Goal: Task Accomplishment & Management: Complete application form

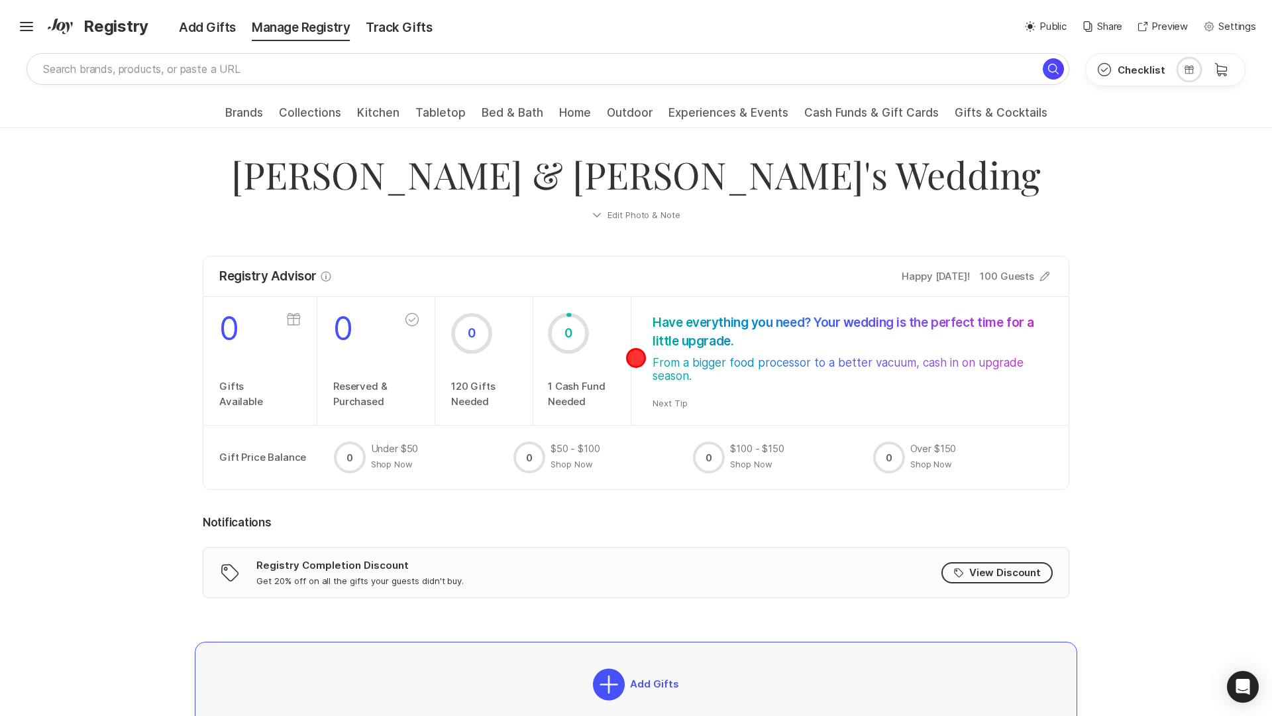
scroll to position [331, 0]
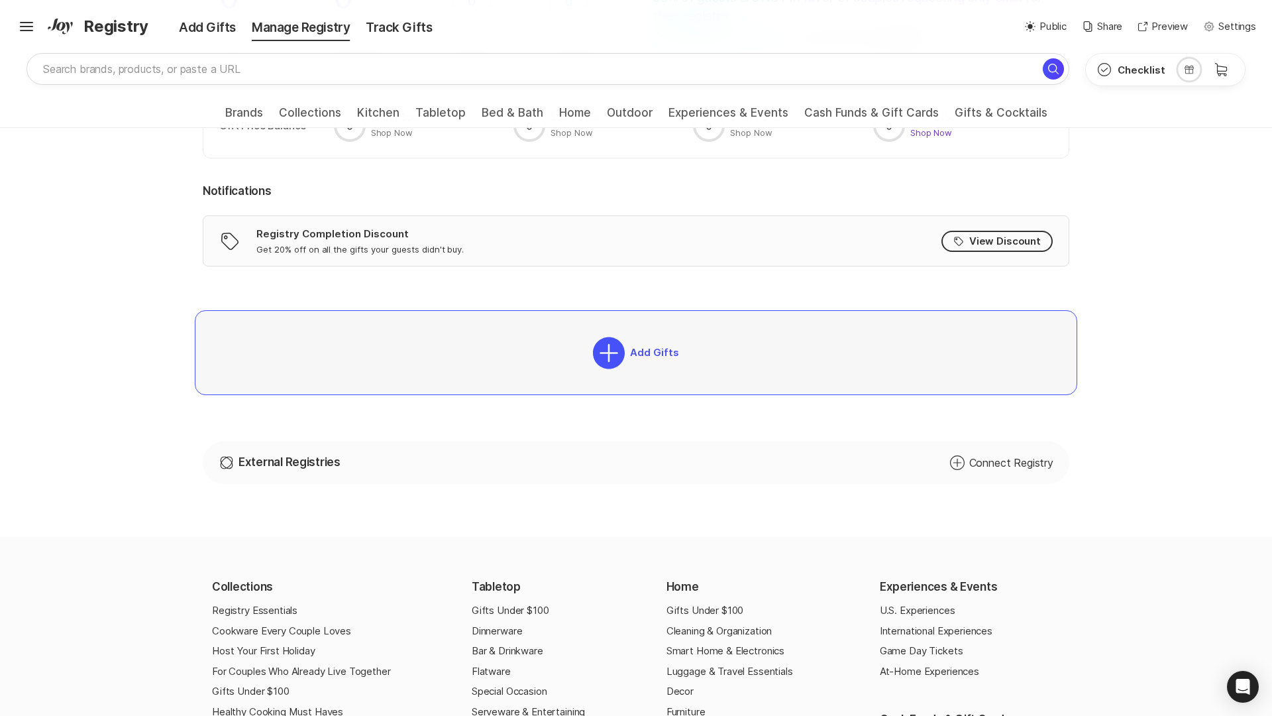
click at [931, 132] on button "Shop Now" at bounding box center [931, 133] width 42 height 12
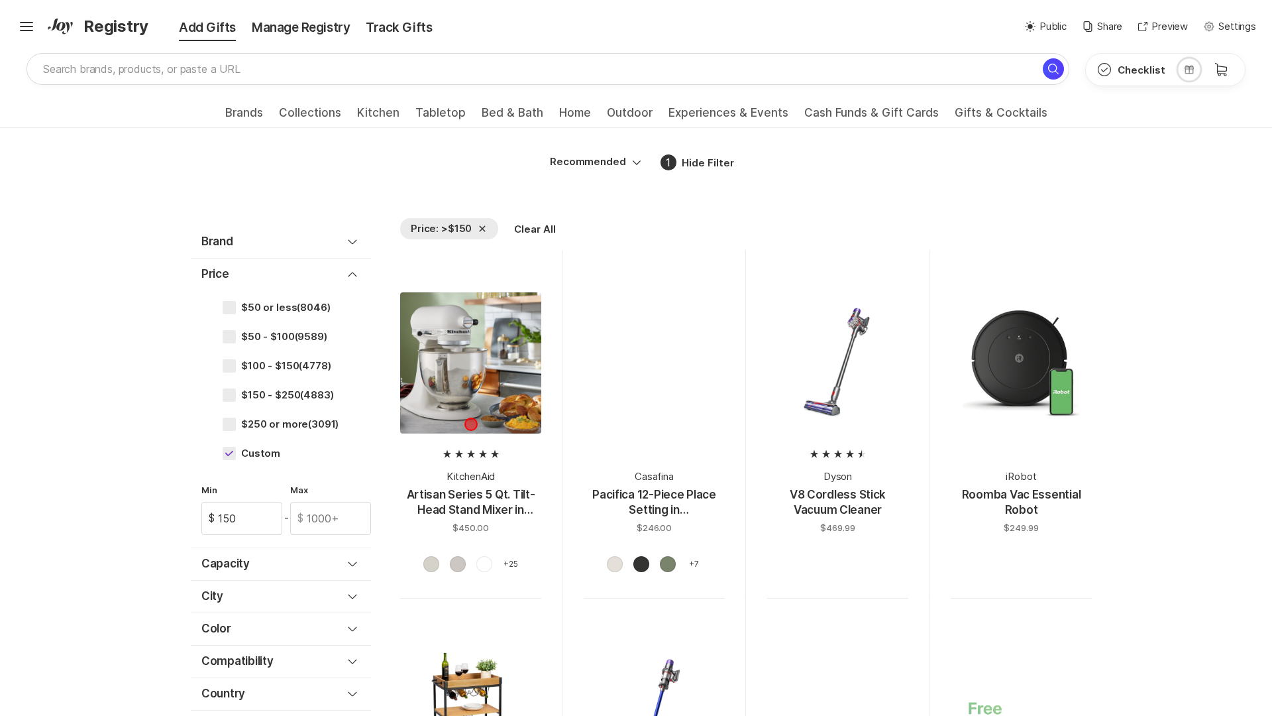
click at [470, 424] on div at bounding box center [470, 362] width 141 height 141
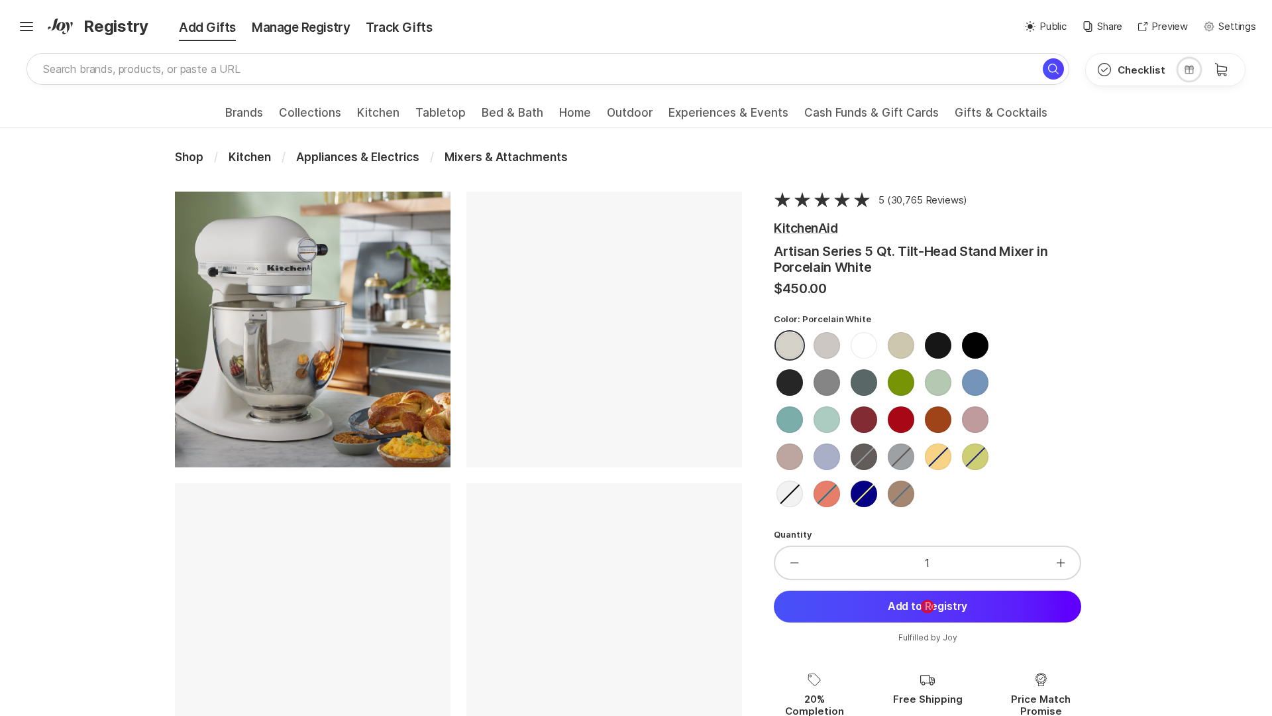
click at [928, 606] on button "Add to Registry" at bounding box center [927, 606] width 307 height 32
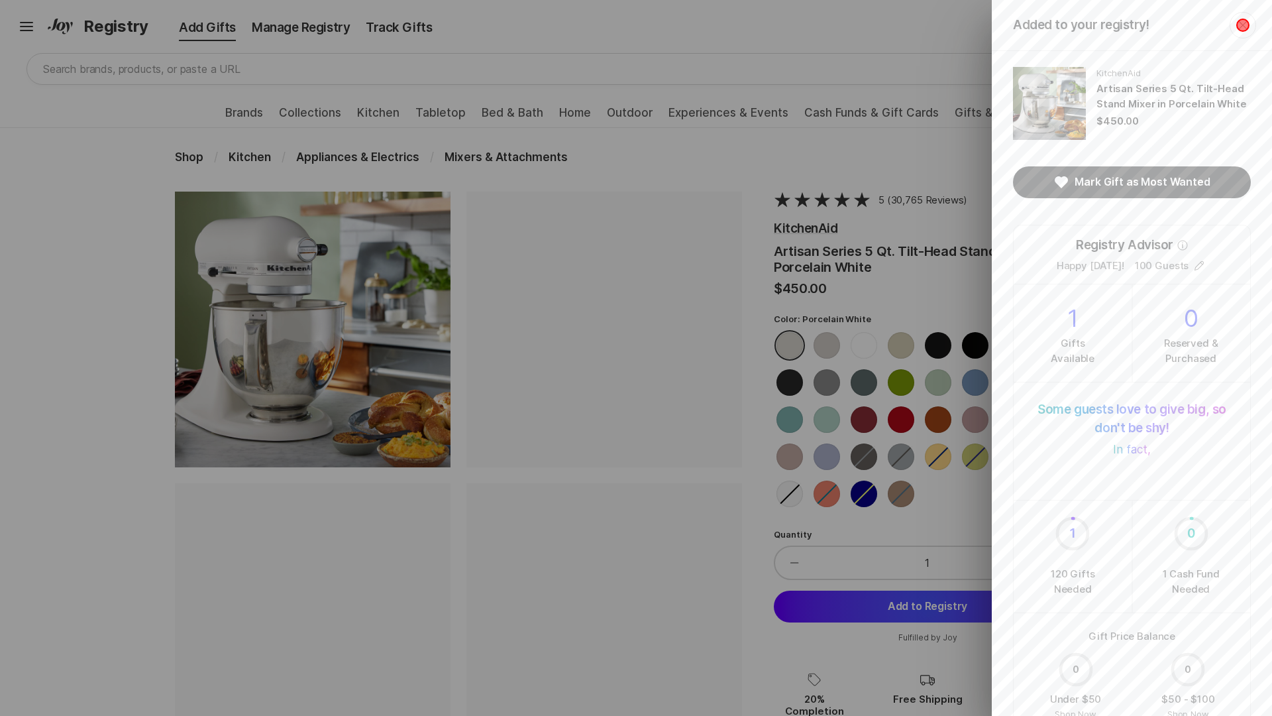
click at [1243, 25] on icon "Close" at bounding box center [1242, 25] width 9 height 9
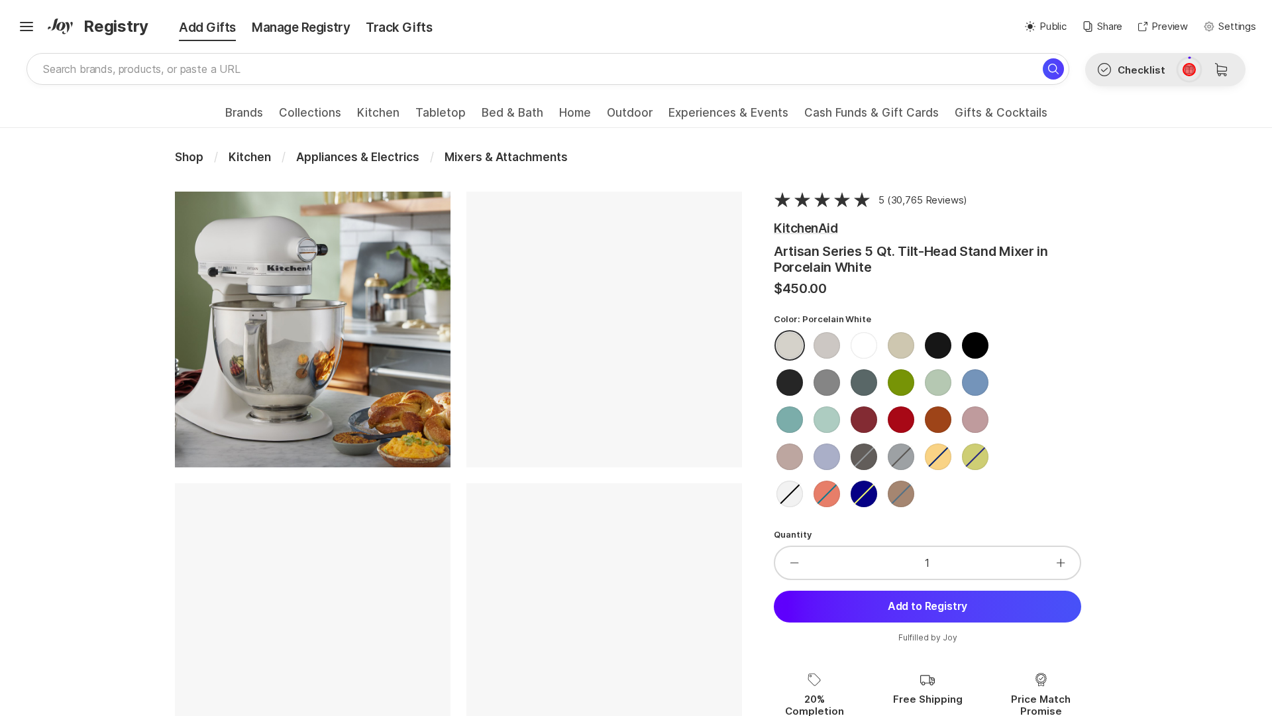
click at [1189, 70] on icon at bounding box center [1189, 70] width 9 height 8
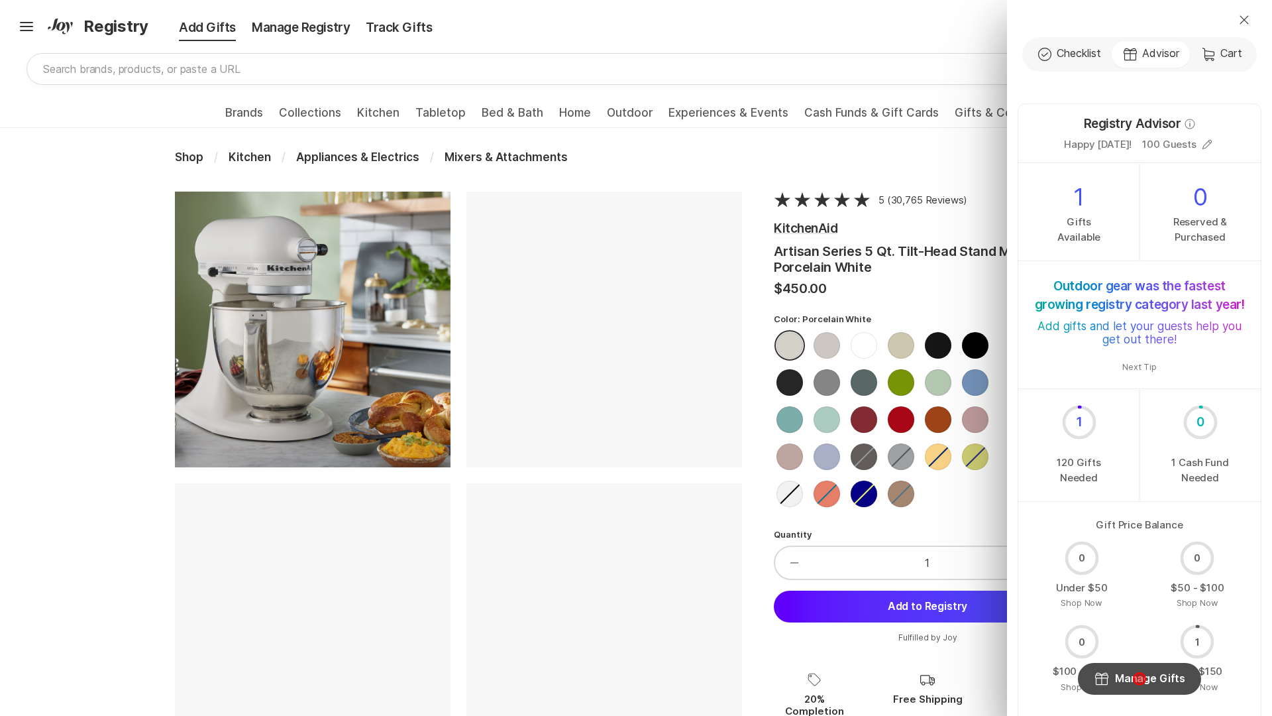
click at [1140, 679] on button "Registry Manage Gifts" at bounding box center [1139, 679] width 123 height 32
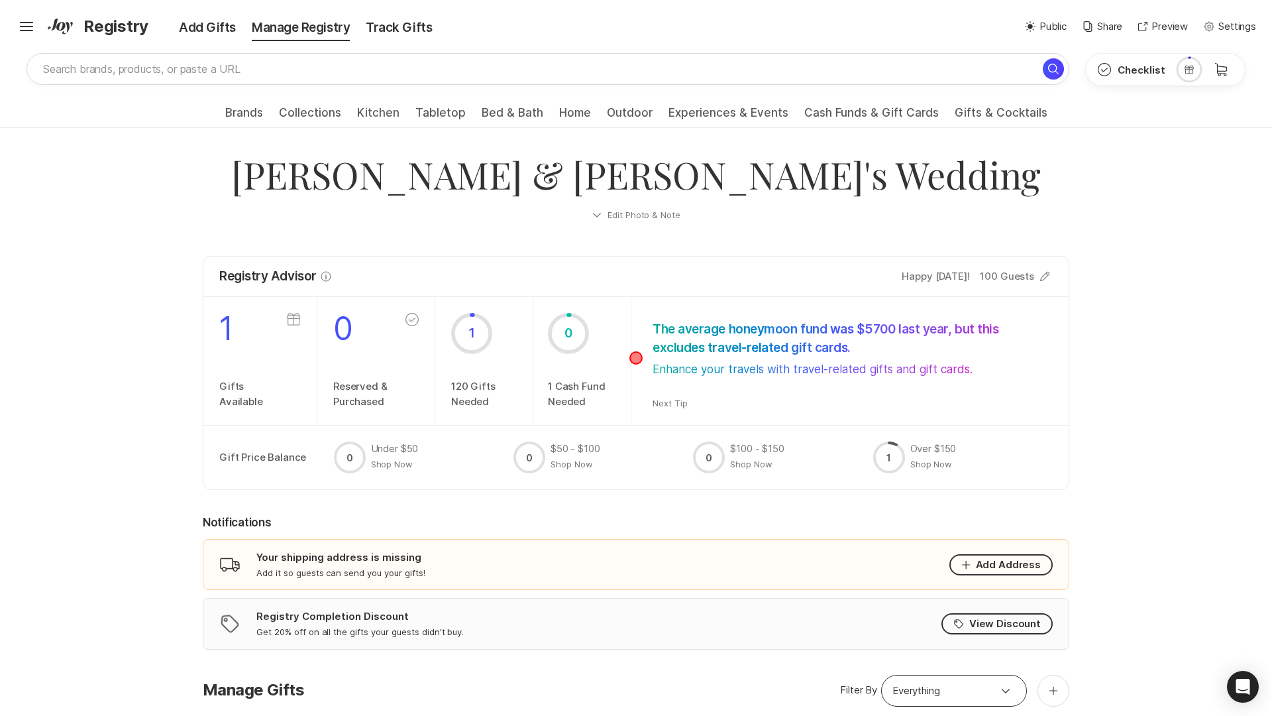
scroll to position [331, 0]
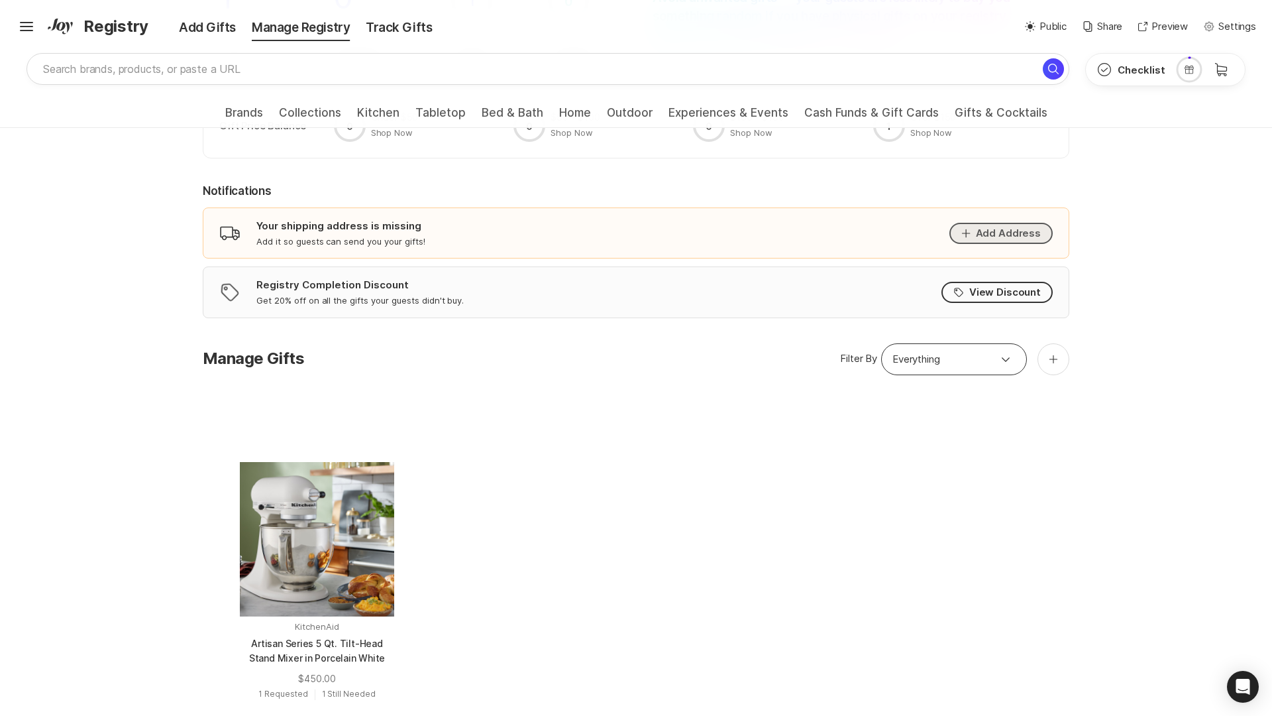
click at [1003, 233] on button "Add Address" at bounding box center [1001, 233] width 103 height 21
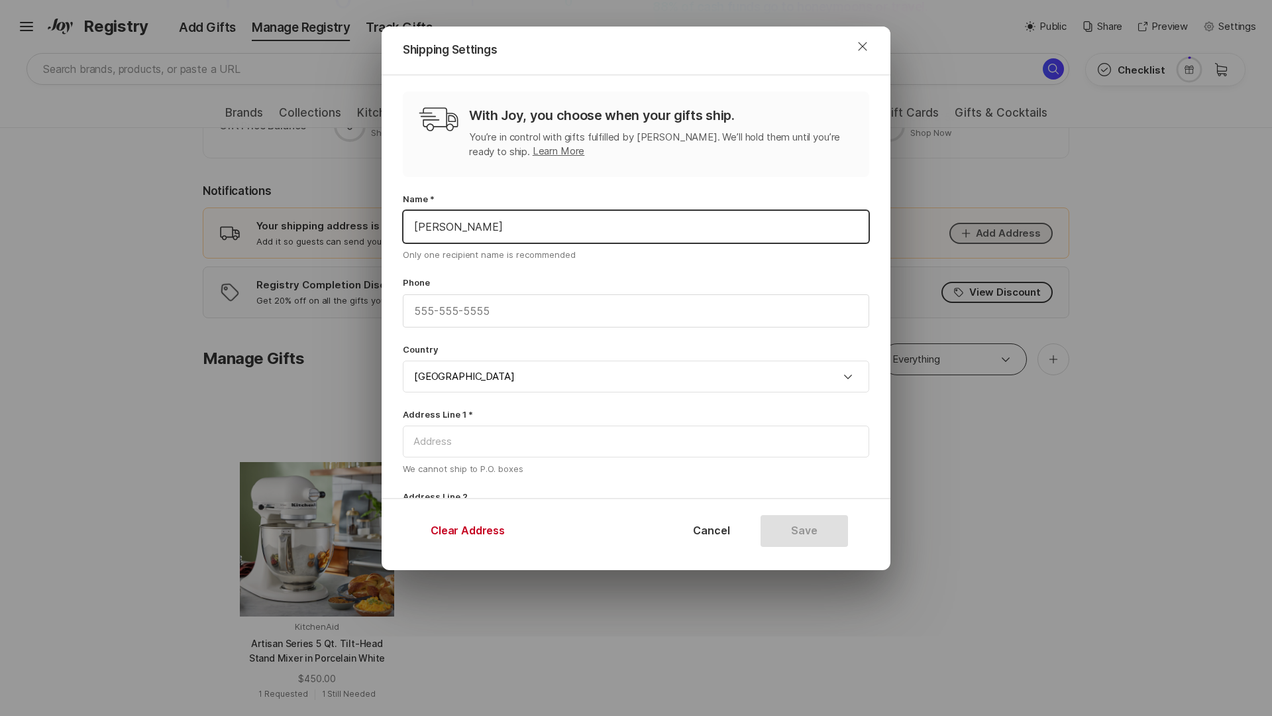
type input "[PERSON_NAME]"
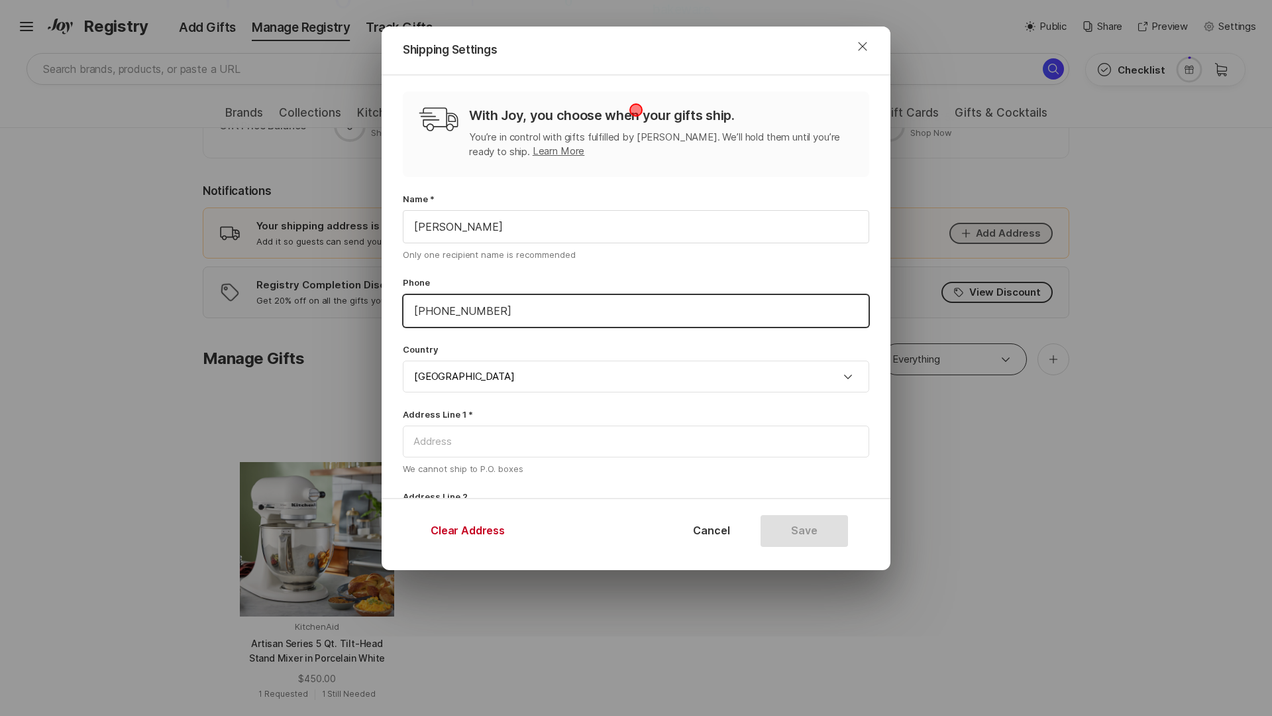
type input "[PHONE_NUMBER]"
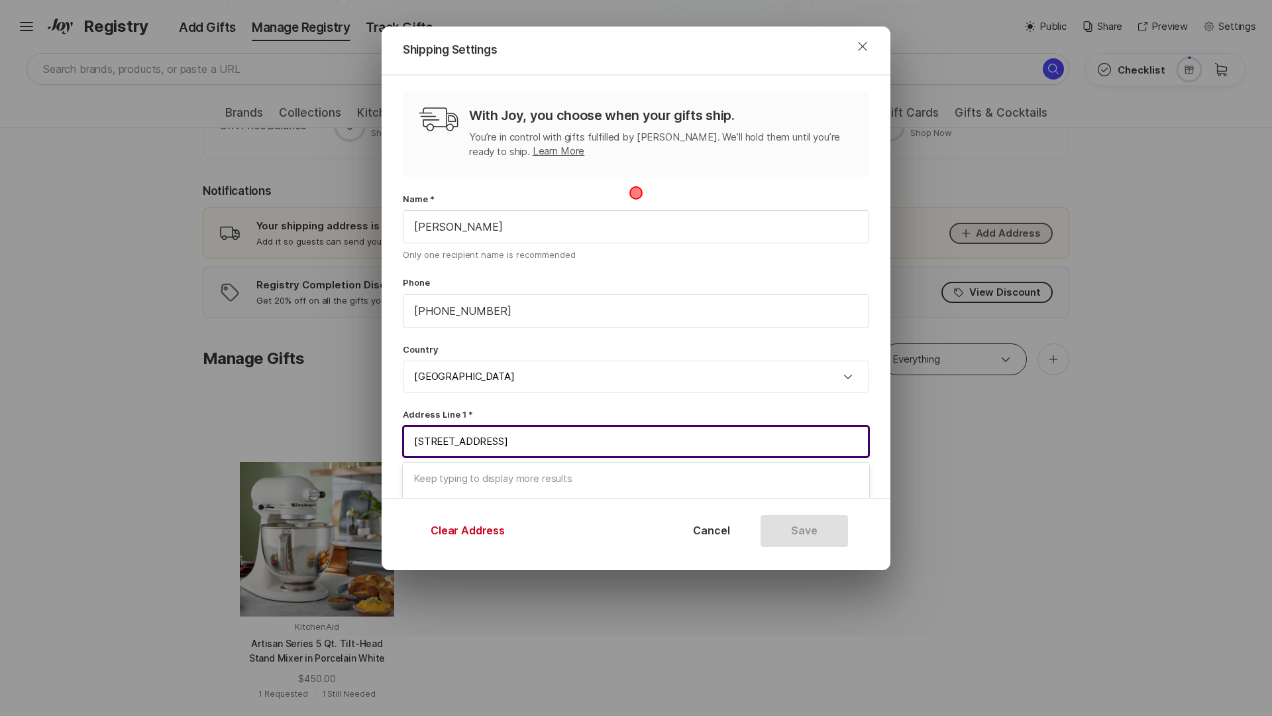
type input "[STREET_ADDRESS]"
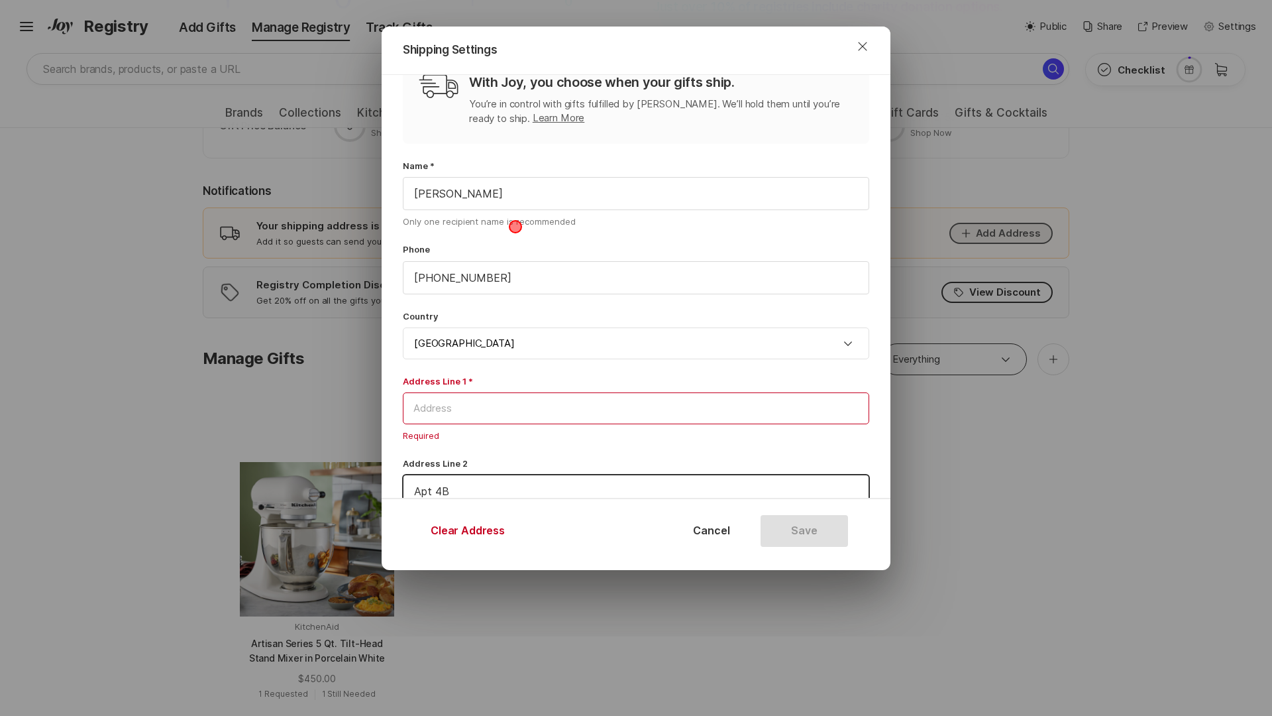
type input "Apt 4B"
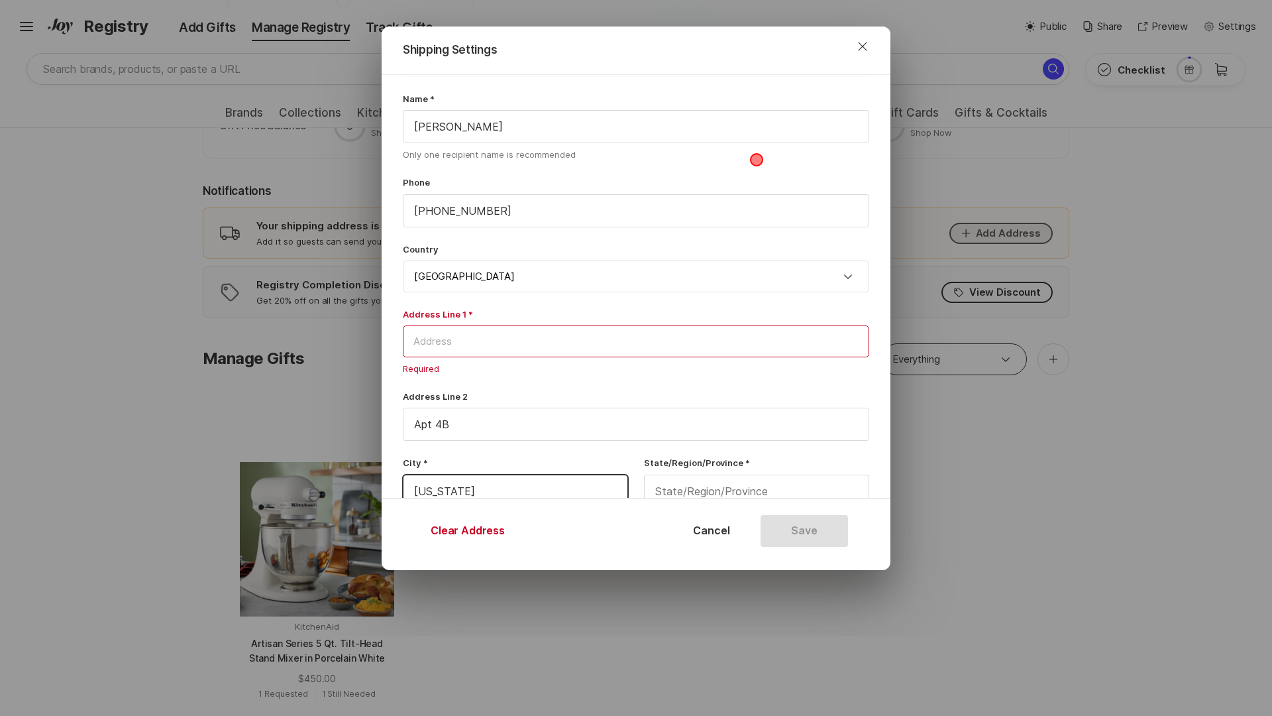
type input "[US_STATE]"
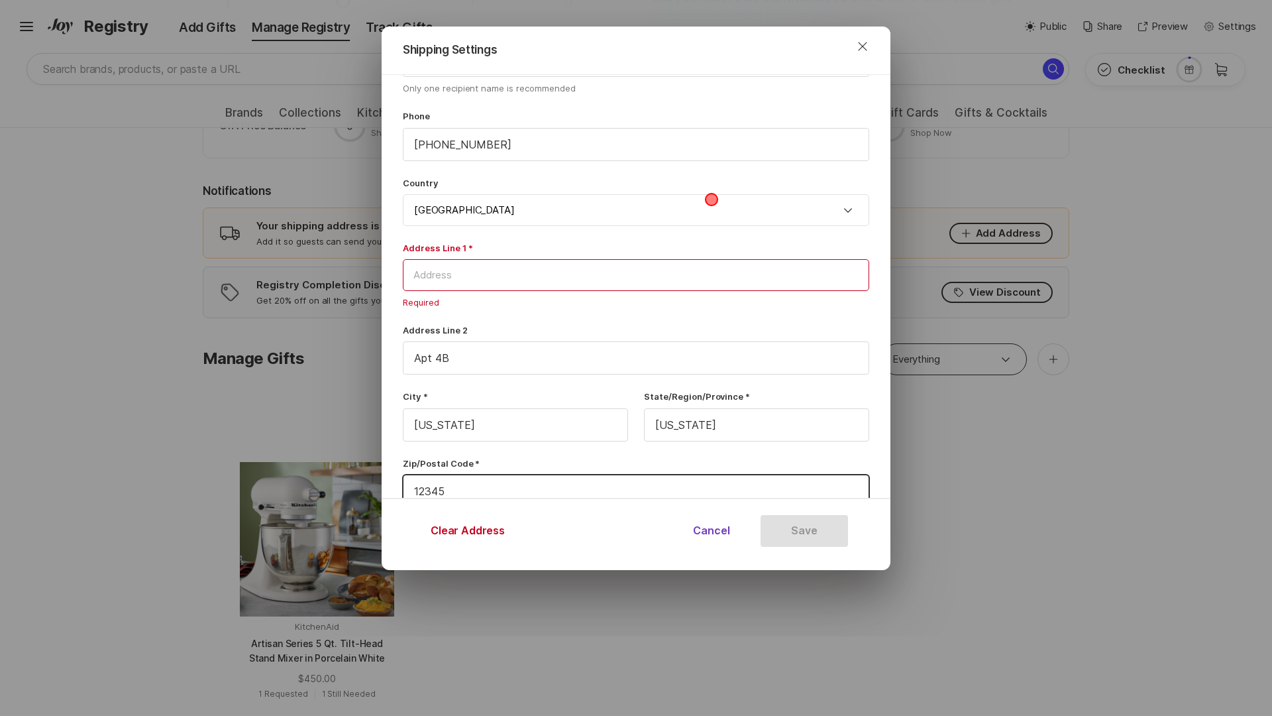
type input "12345"
click at [712, 530] on button "Cancel" at bounding box center [711, 531] width 87 height 32
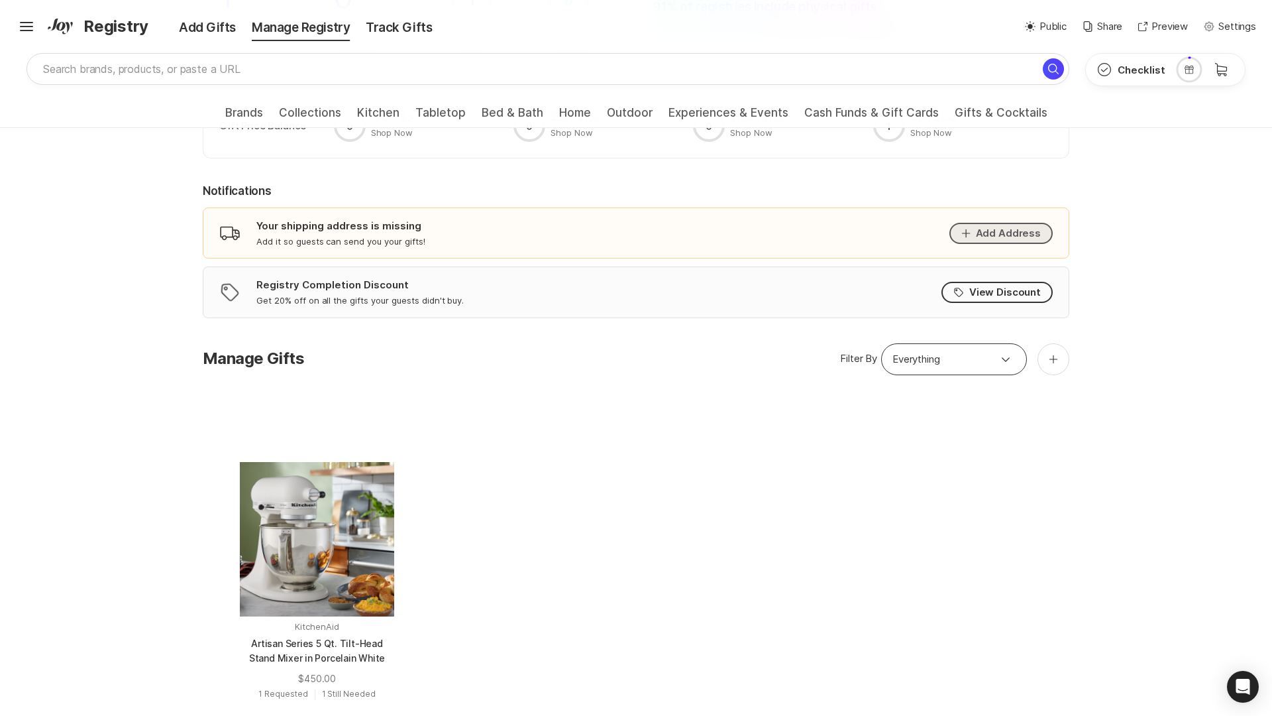
click at [1003, 233] on button "Add Address" at bounding box center [1001, 233] width 103 height 21
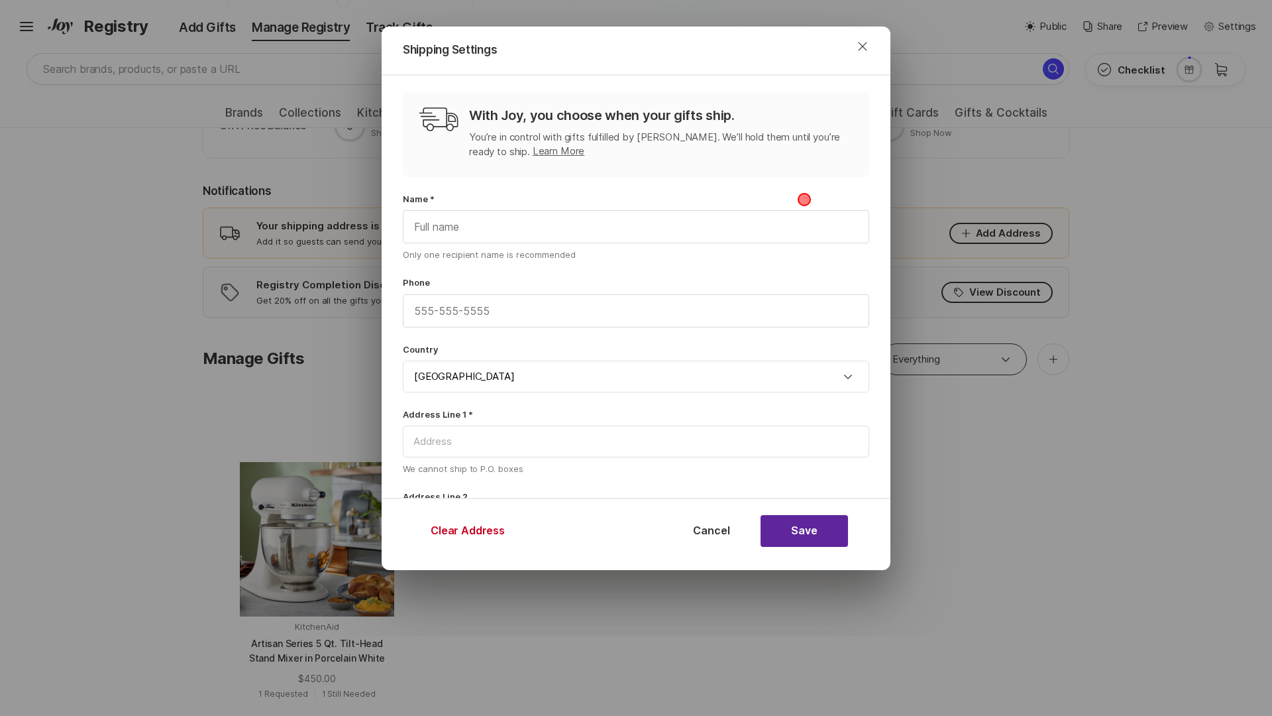
click at [804, 530] on button "Save" at bounding box center [804, 531] width 87 height 32
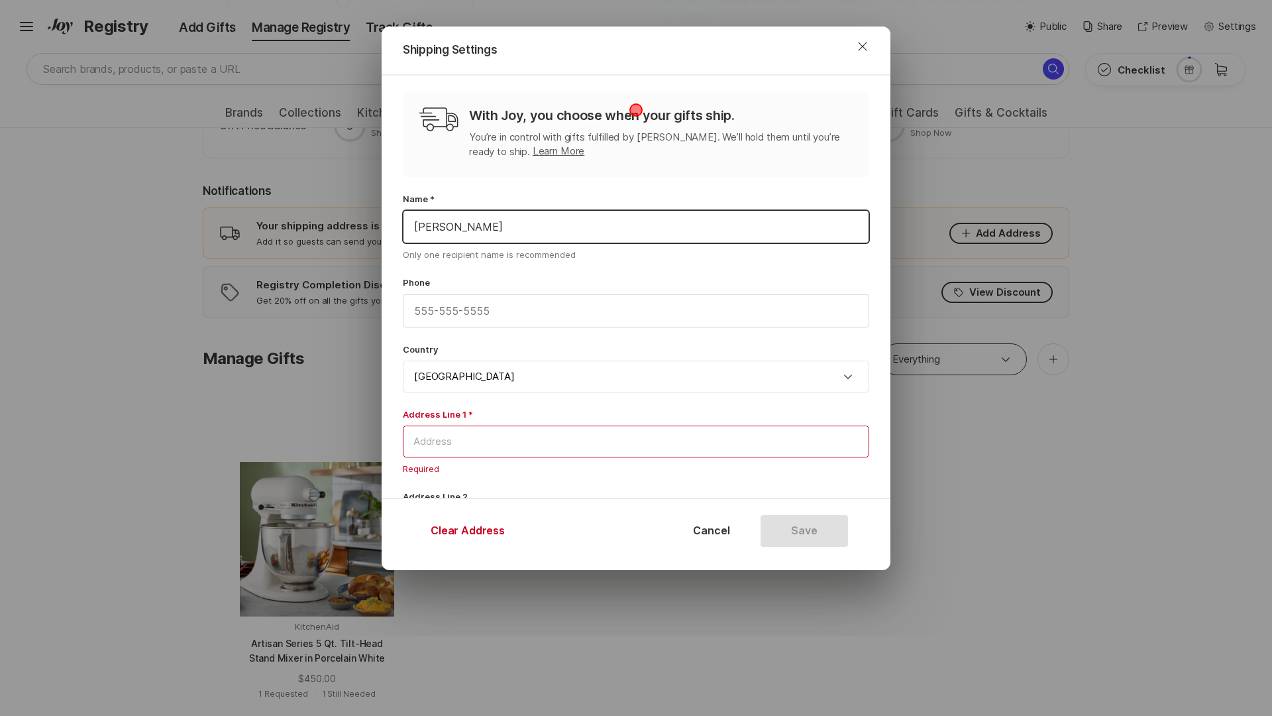
type input "[PERSON_NAME]"
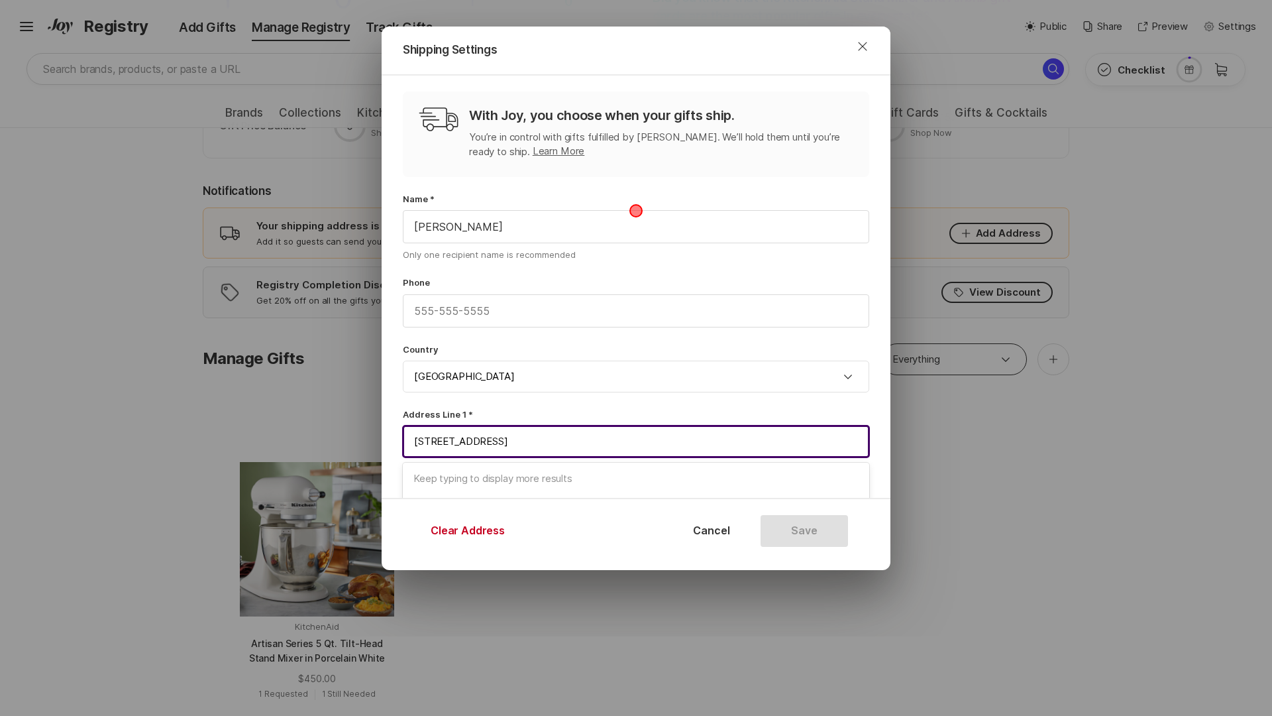
click at [636, 535] on span "[STREET_ADDRESS]" at bounding box center [635, 542] width 445 height 15
type input "[STREET_ADDRESS]"
type input "# 1"
type input "Corinth"
type input "NY"
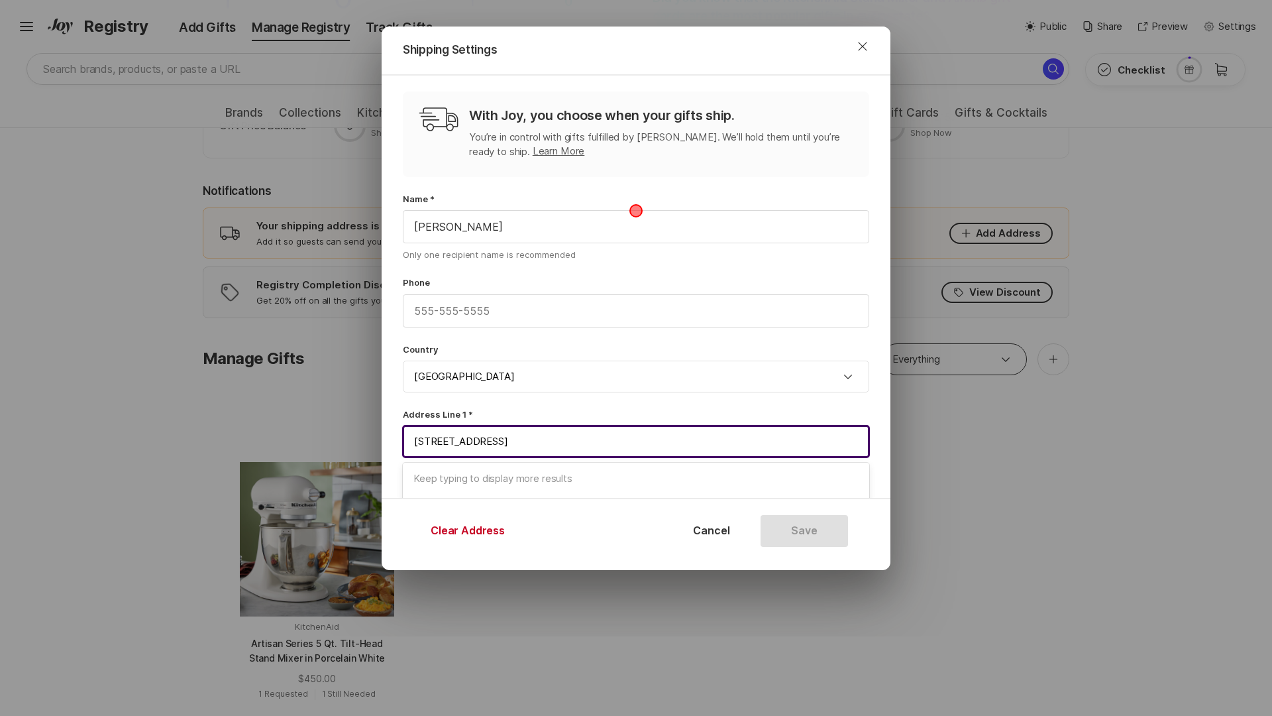
type input "12822"
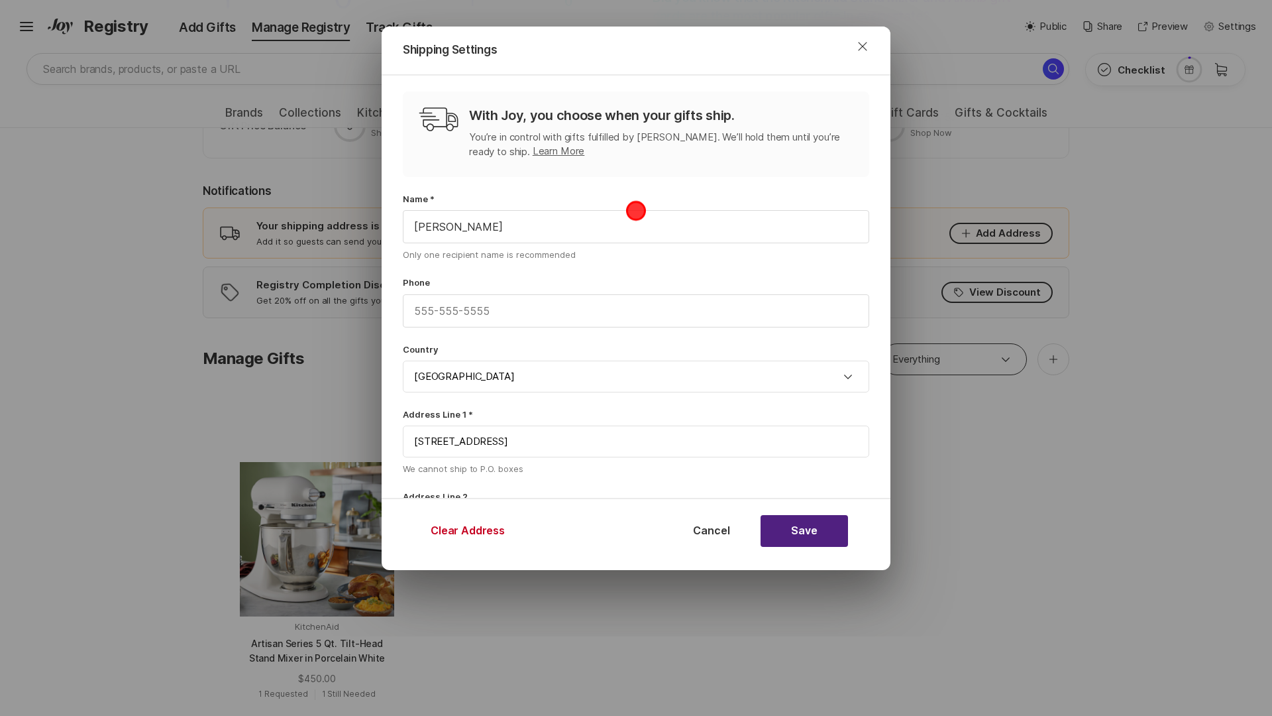
scroll to position [220, 0]
